Goal: Navigation & Orientation: Find specific page/section

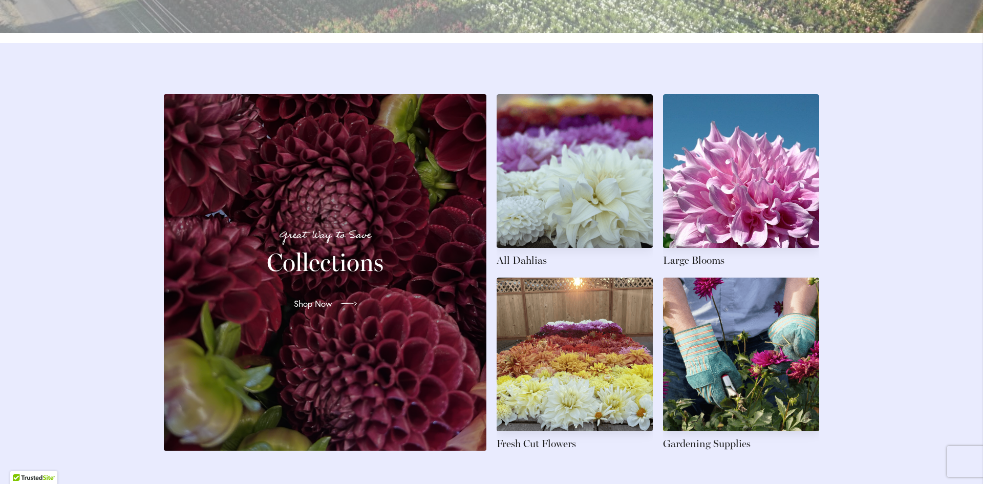
scroll to position [1485, 0]
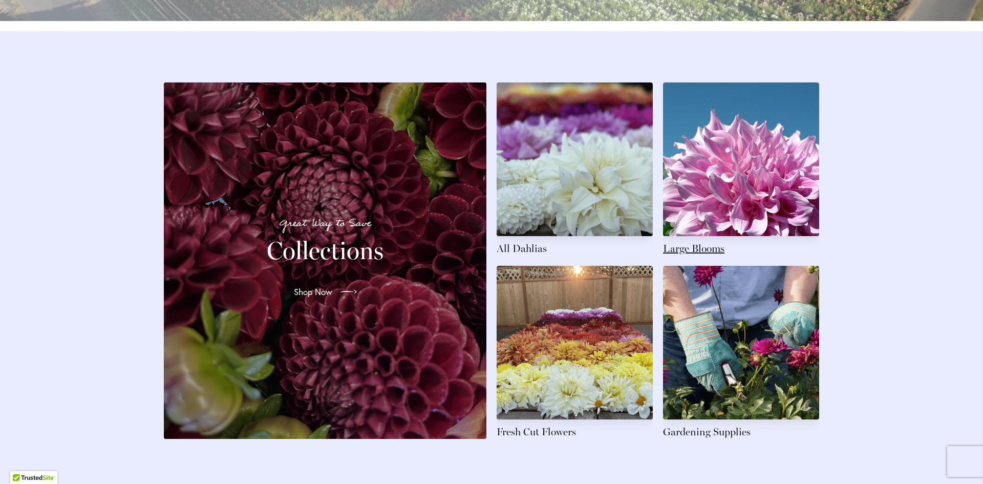
click at [717, 220] on link at bounding box center [741, 168] width 156 height 173
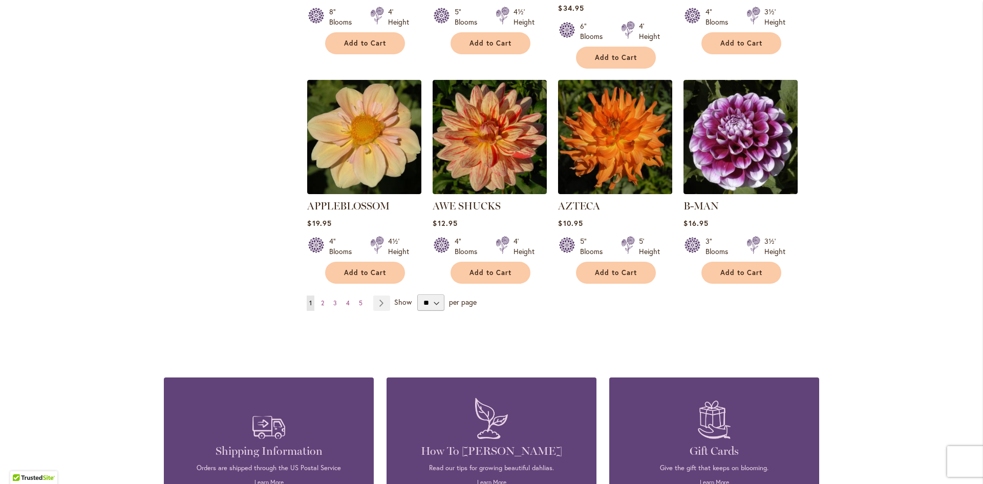
scroll to position [922, 0]
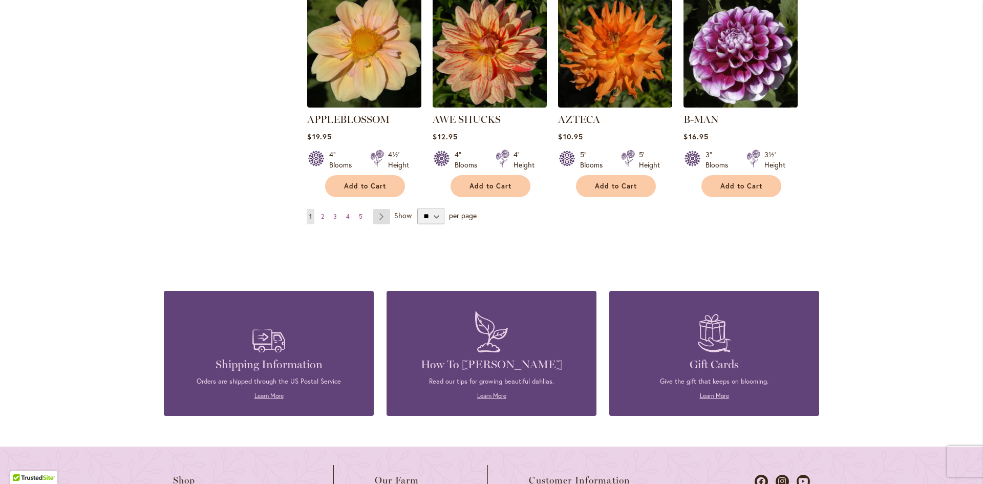
click at [373, 209] on link "Page Next" at bounding box center [381, 216] width 17 height 15
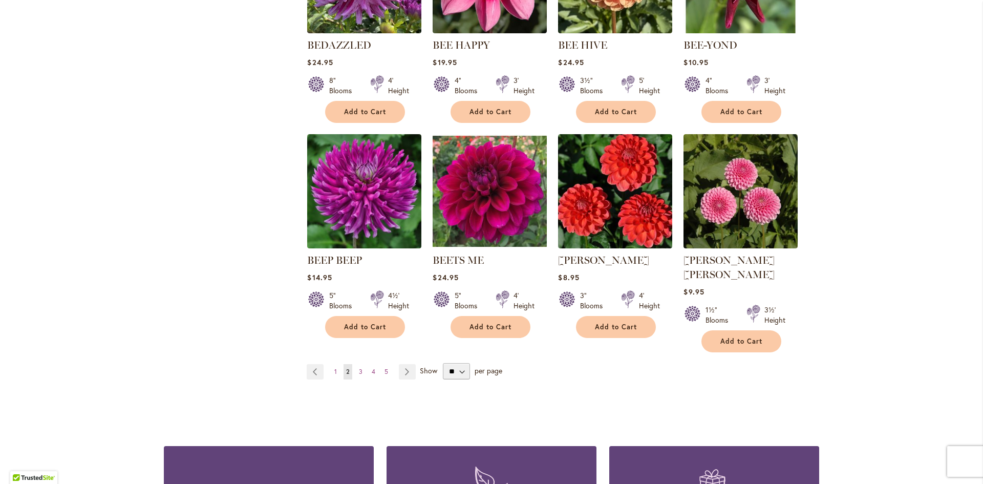
scroll to position [768, 0]
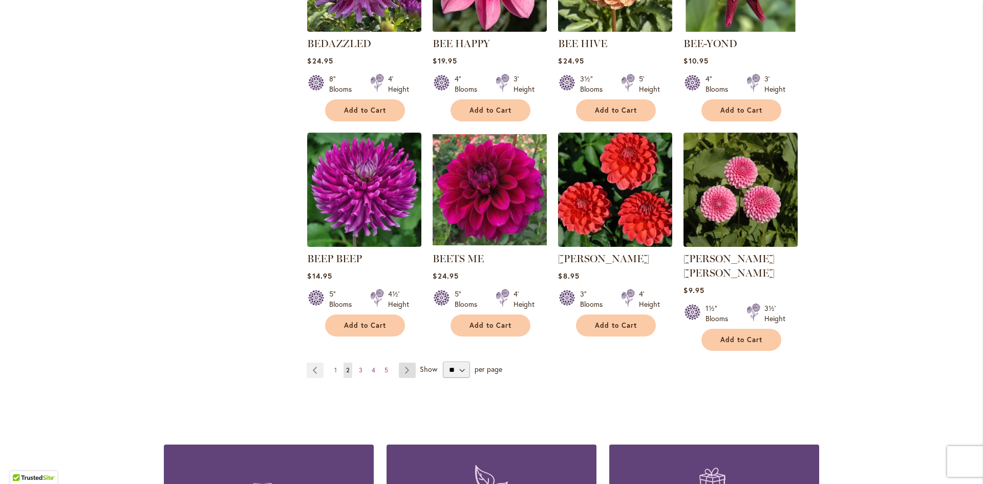
click at [406, 363] on link "Page Next" at bounding box center [407, 370] width 17 height 15
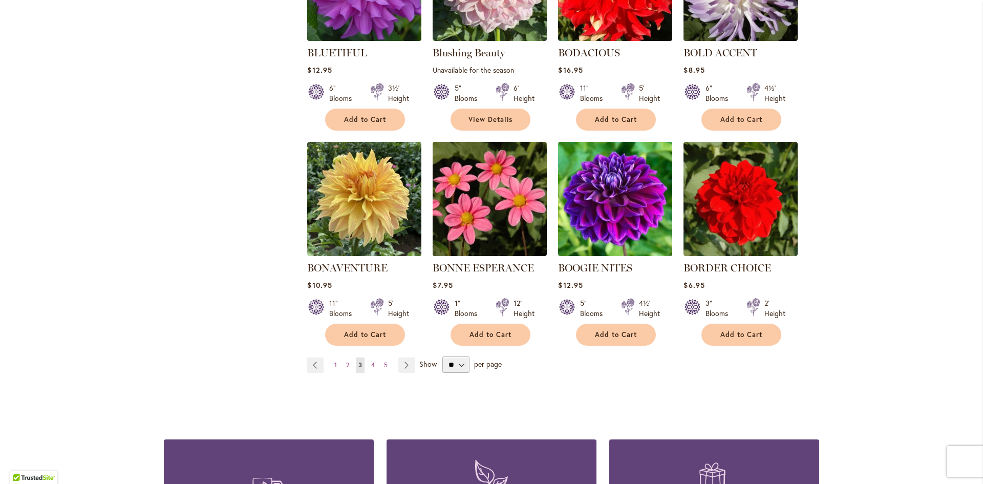
scroll to position [768, 0]
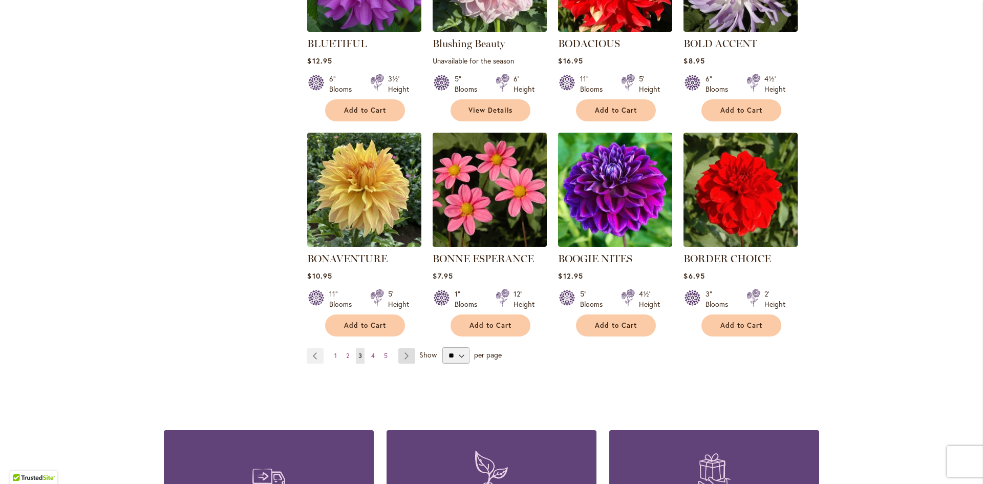
click at [402, 355] on link "Page Next" at bounding box center [406, 355] width 17 height 15
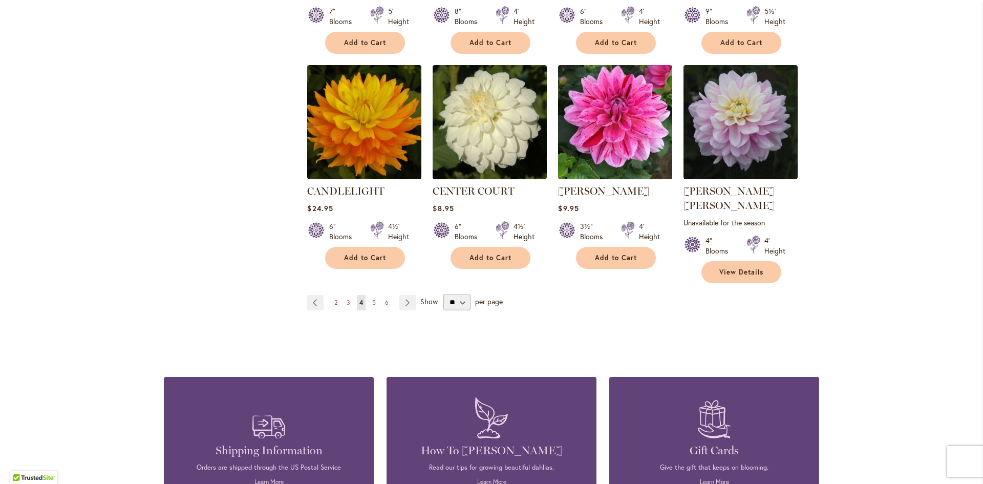
scroll to position [870, 0]
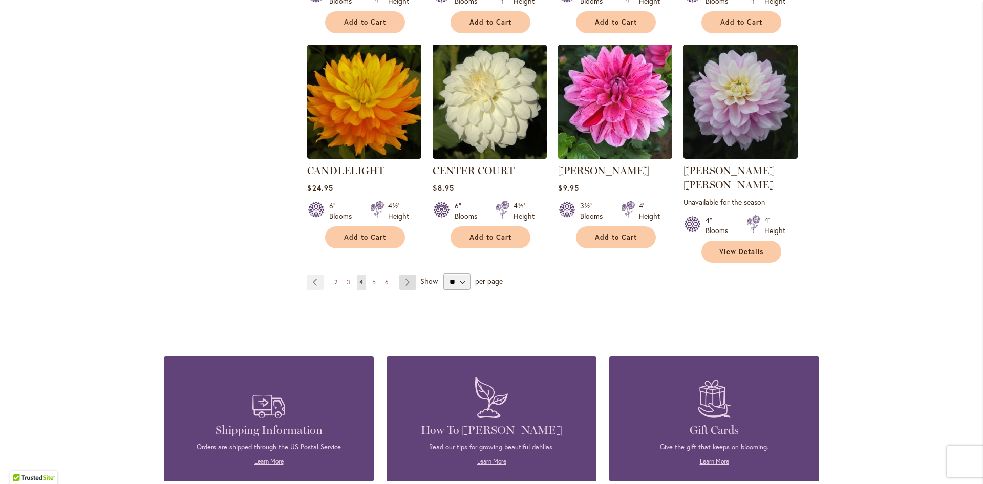
click at [406, 274] on link "Page Next" at bounding box center [407, 281] width 17 height 15
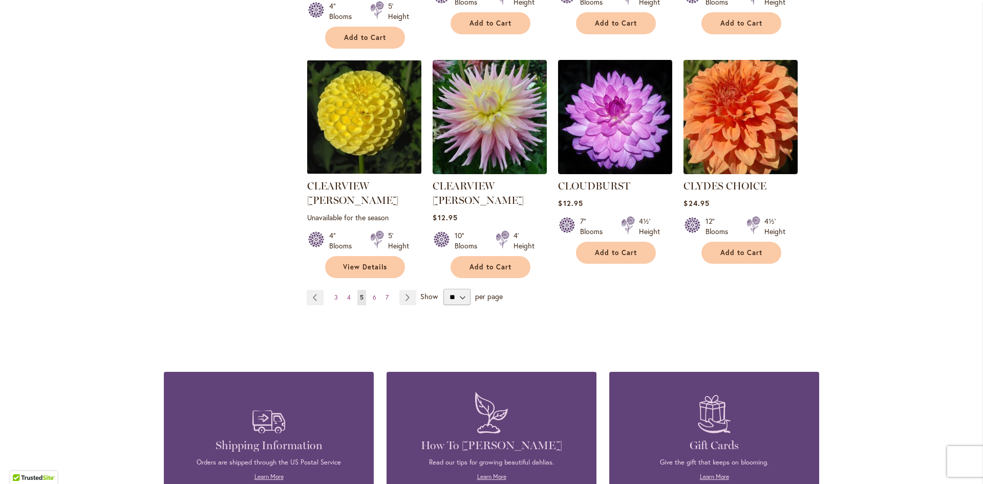
scroll to position [870, 0]
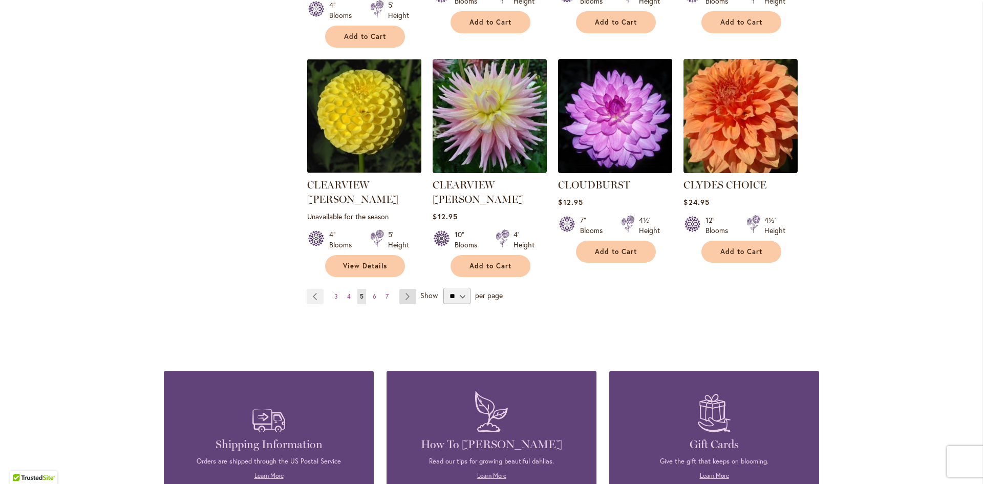
click at [399, 289] on link "Page Next" at bounding box center [407, 296] width 17 height 15
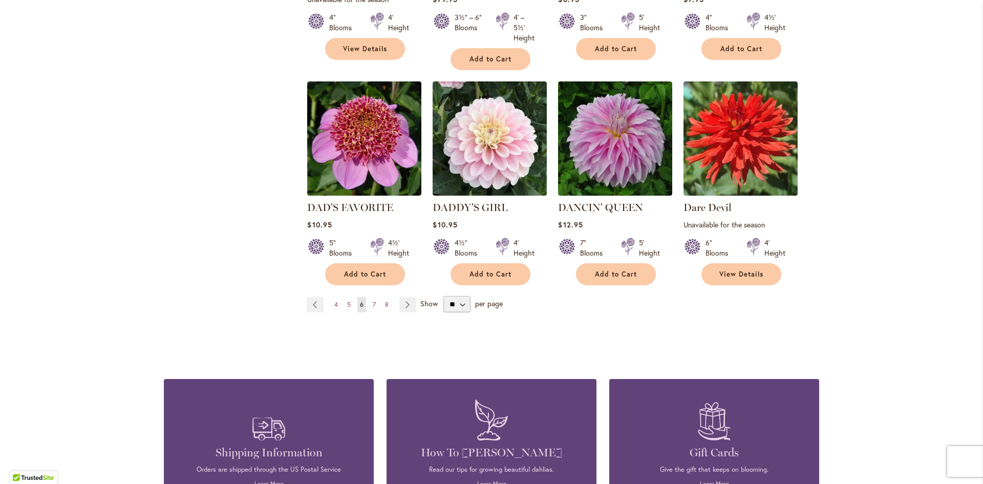
scroll to position [870, 0]
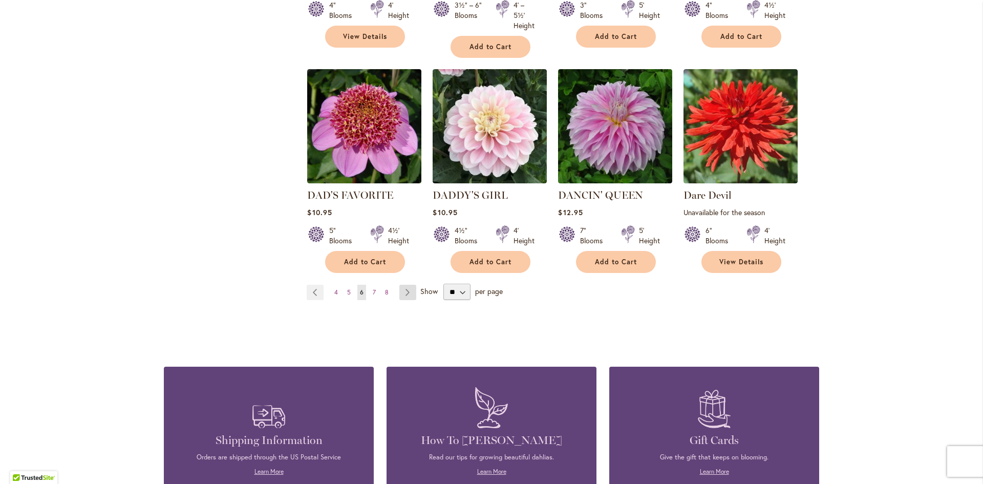
click at [401, 285] on link "Page Next" at bounding box center [407, 292] width 17 height 15
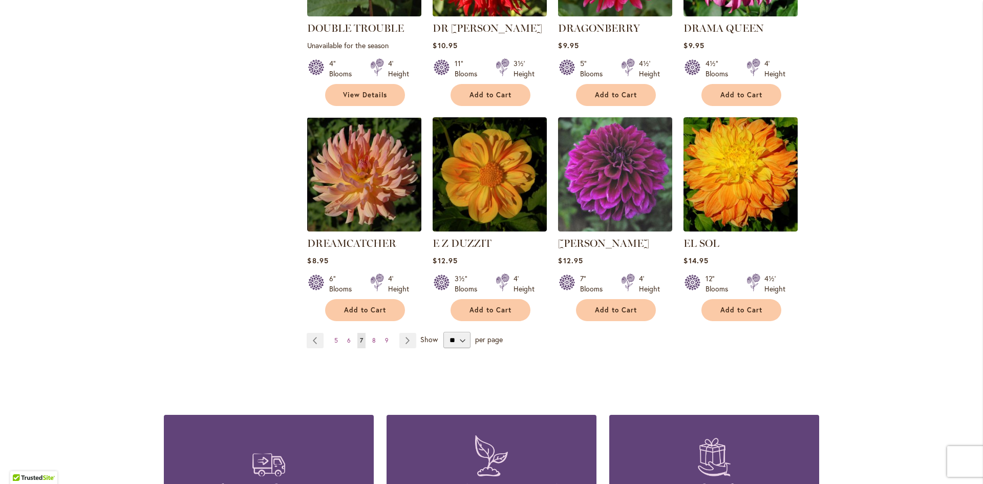
scroll to position [819, 0]
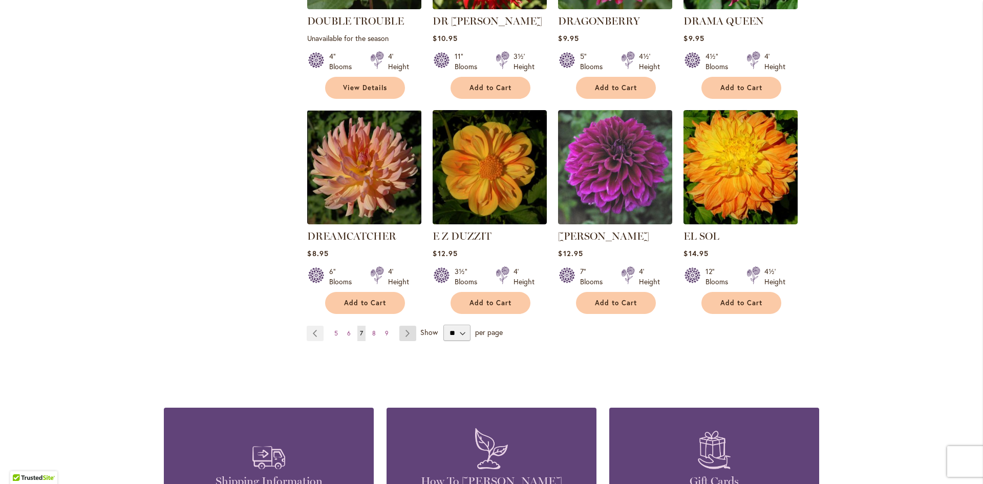
click at [407, 326] on link "Page Next" at bounding box center [407, 333] width 17 height 15
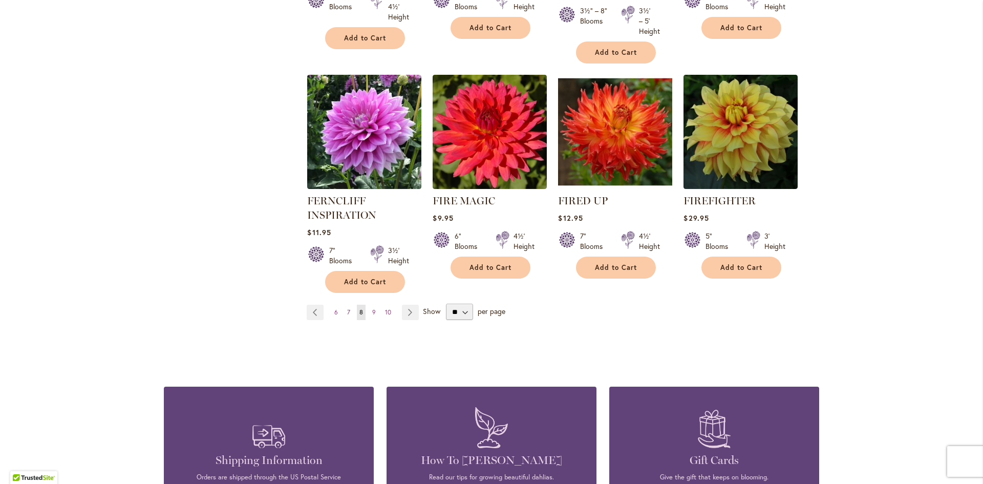
scroll to position [870, 0]
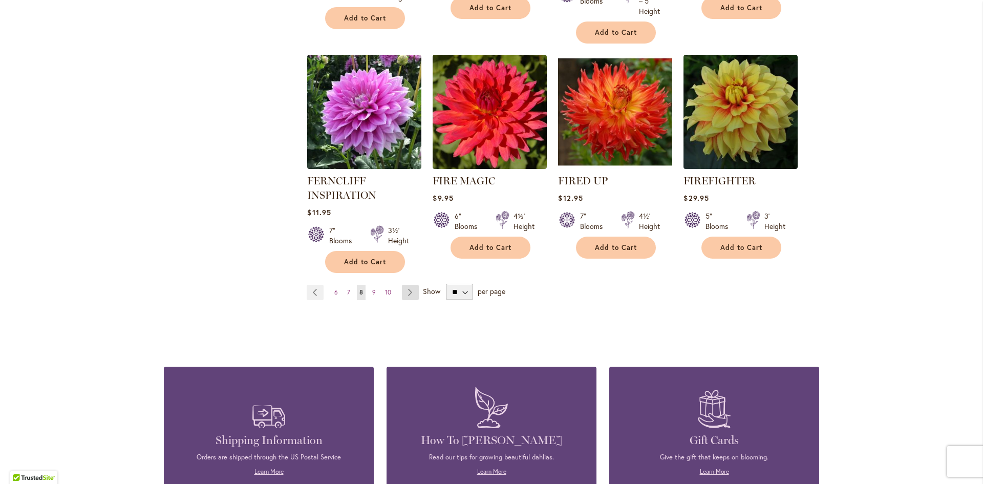
click at [410, 291] on link "Page Next" at bounding box center [410, 292] width 17 height 15
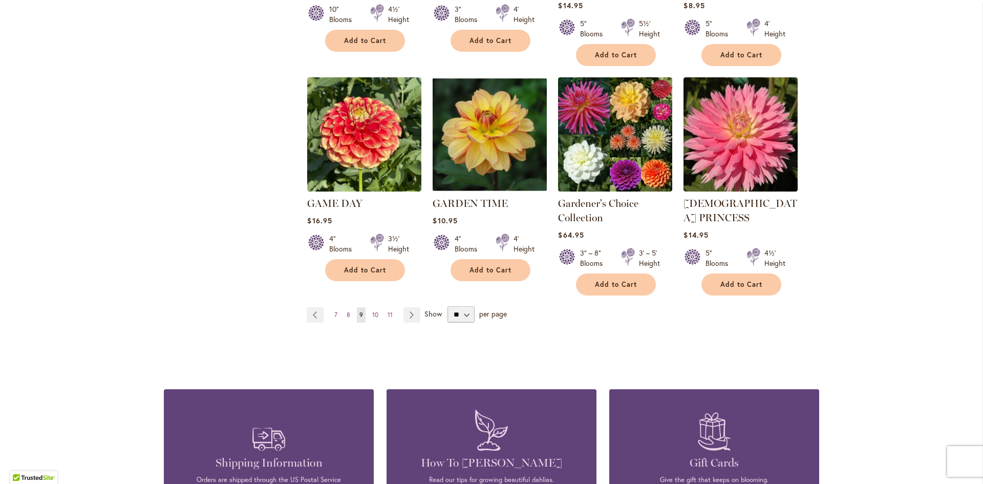
scroll to position [870, 0]
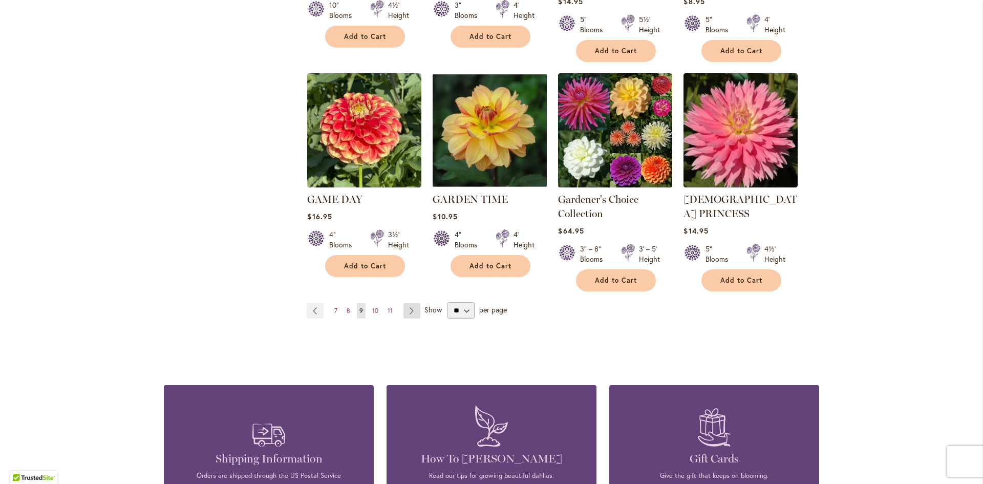
click at [411, 303] on link "Page Next" at bounding box center [411, 310] width 17 height 15
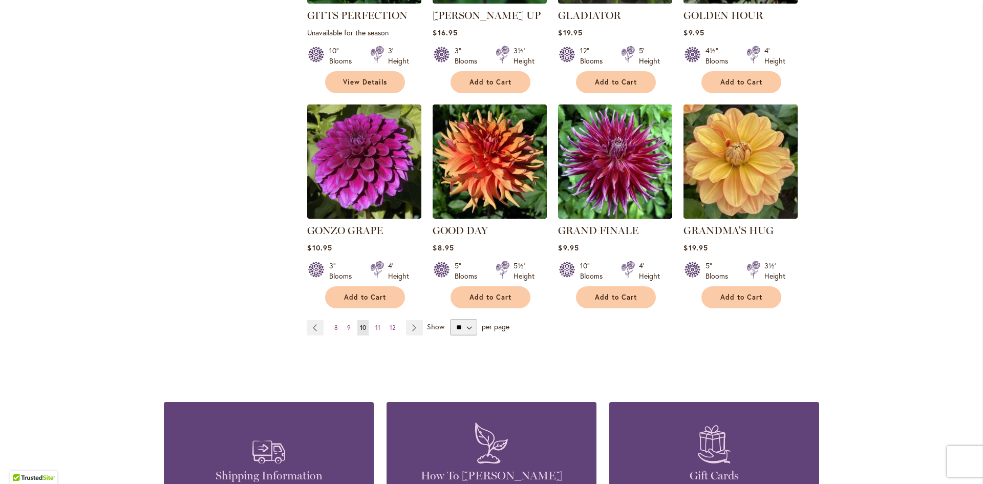
scroll to position [819, 0]
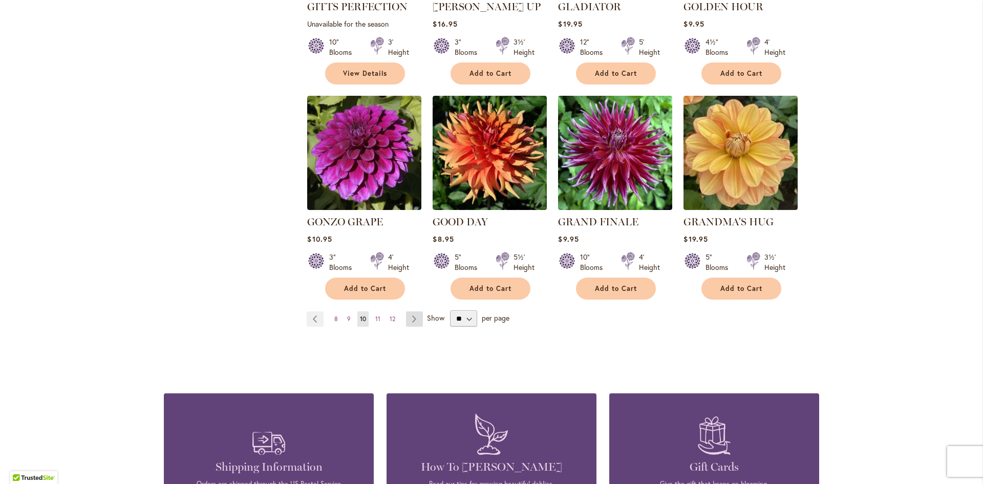
click at [410, 311] on link "Page Next" at bounding box center [414, 318] width 17 height 15
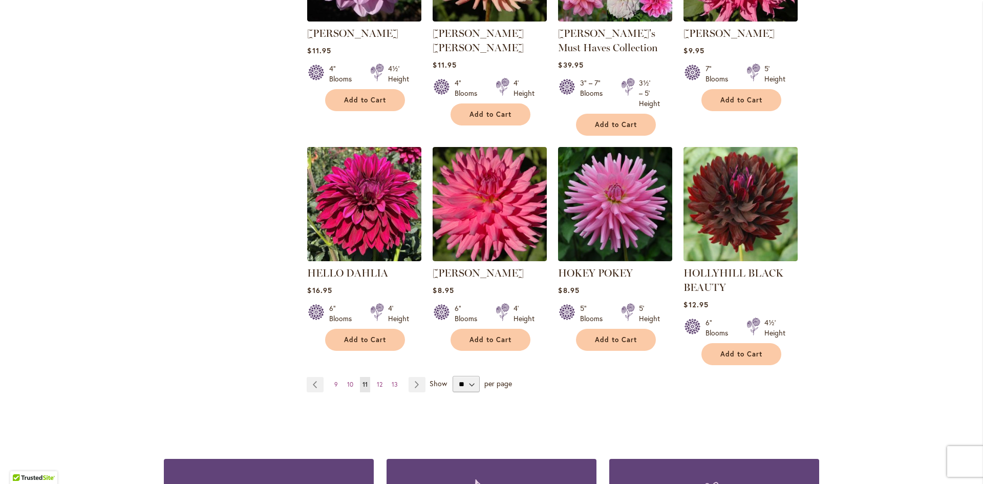
scroll to position [819, 0]
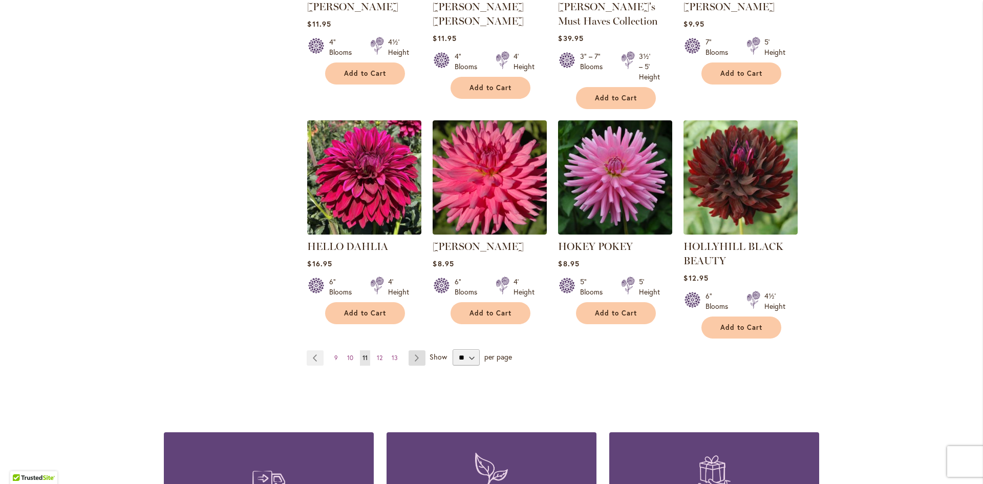
click at [412, 356] on link "Page Next" at bounding box center [417, 357] width 17 height 15
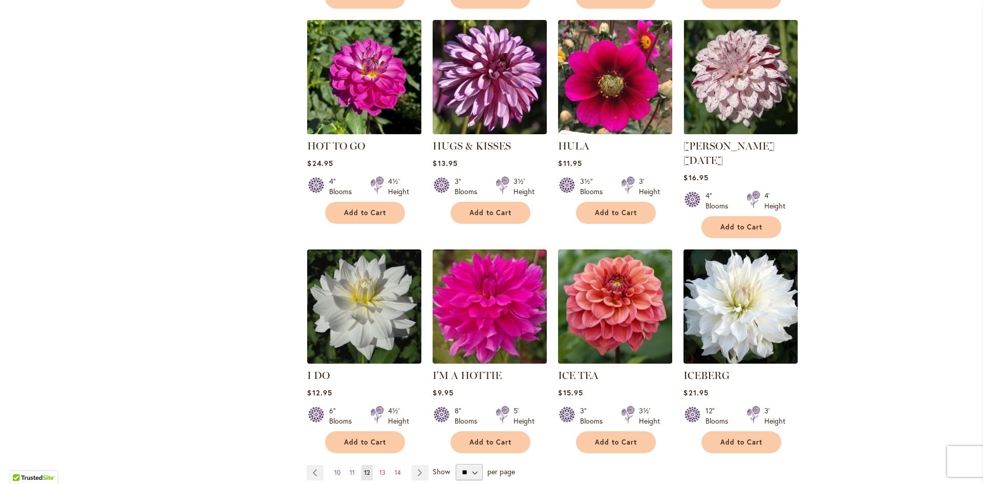
scroll to position [717, 0]
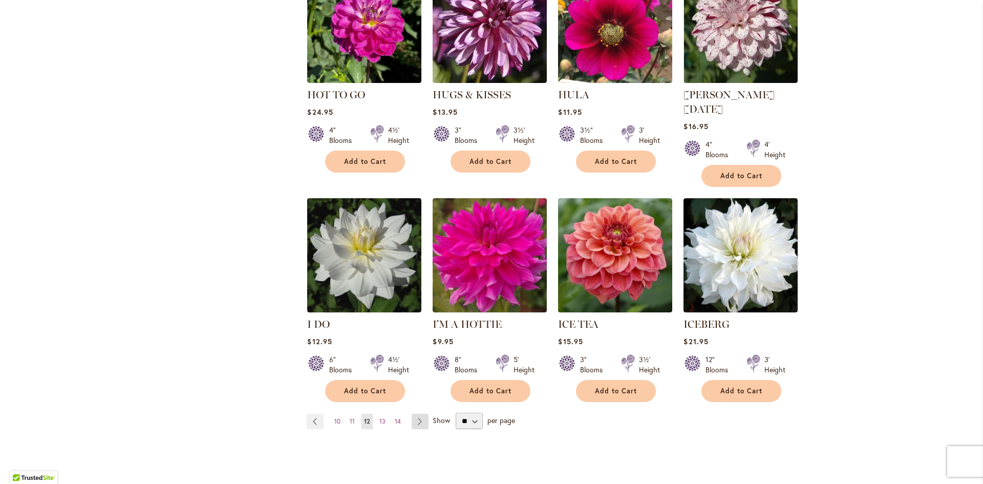
click at [412, 414] on link "Page Next" at bounding box center [420, 421] width 17 height 15
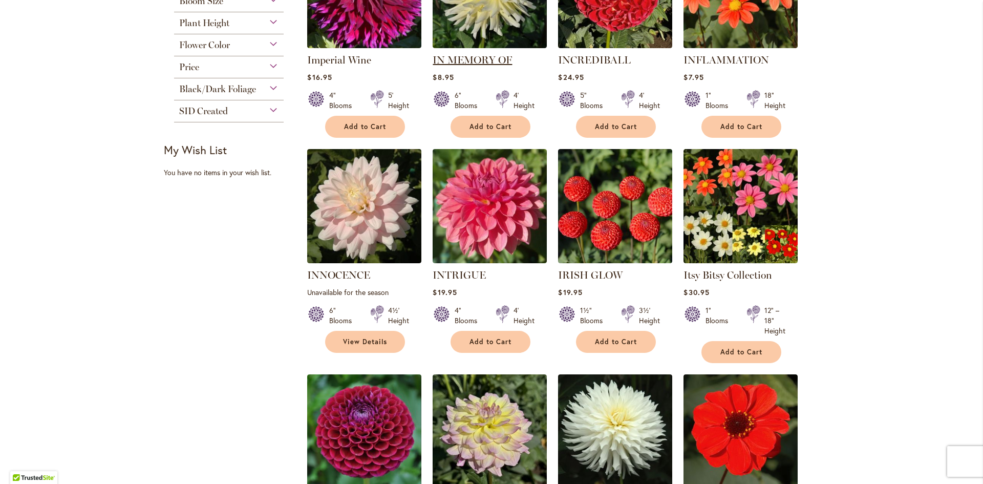
scroll to position [358, 0]
